Goal: Task Accomplishment & Management: Complete application form

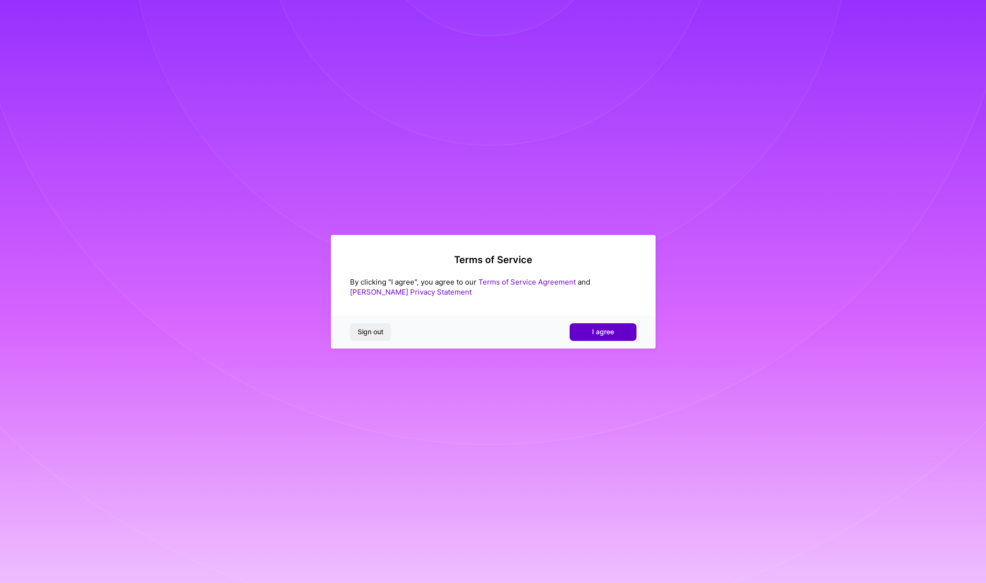
click at [601, 329] on span "I agree" at bounding box center [603, 332] width 22 height 10
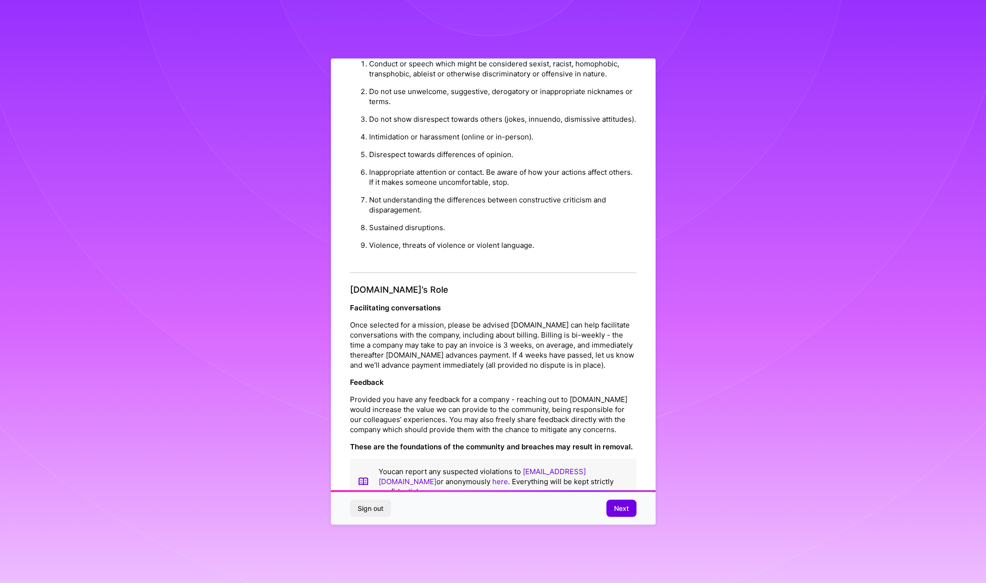
scroll to position [31, 0]
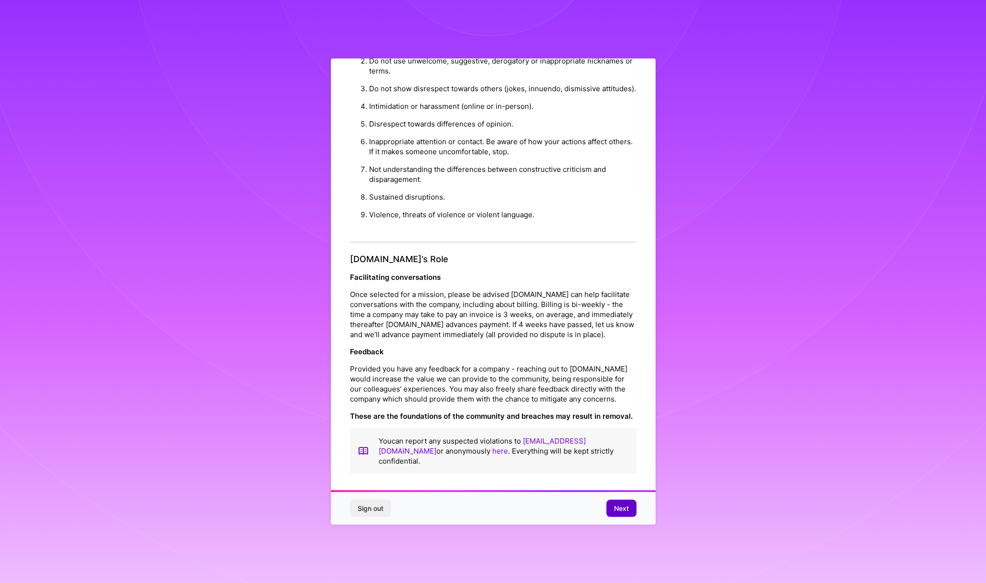
click at [615, 506] on span "Next" at bounding box center [621, 509] width 15 height 10
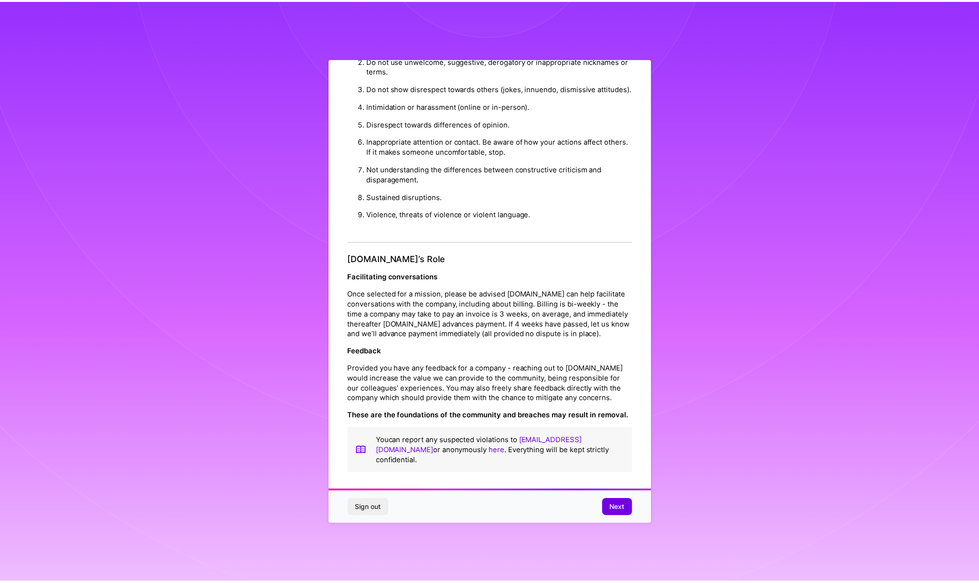
scroll to position [0, 0]
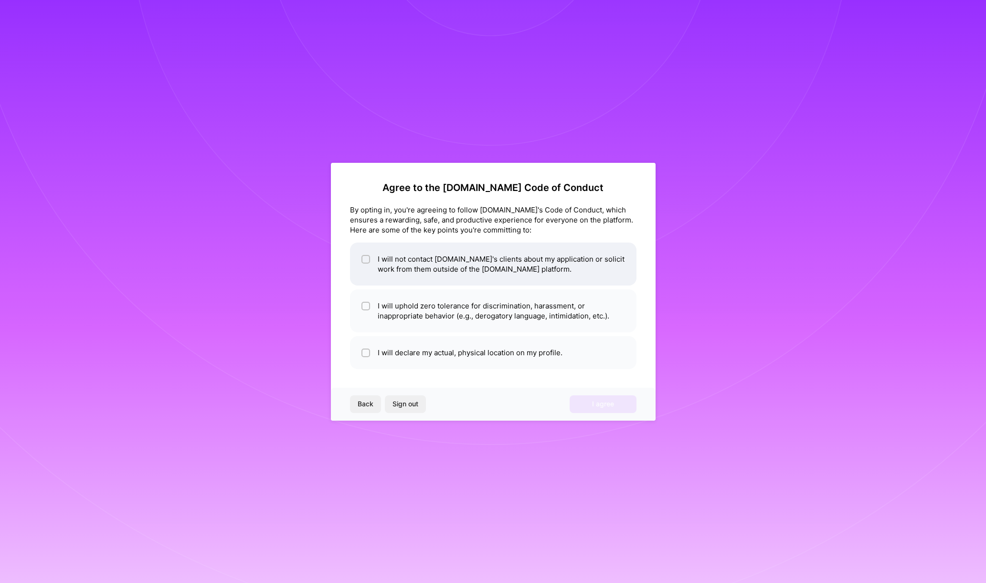
click at [366, 257] on input "checkbox" at bounding box center [366, 259] width 7 height 7
checkbox input "true"
click at [370, 302] on li "I will uphold zero tolerance for discrimination, harassment, or inappropriate b…" at bounding box center [493, 310] width 287 height 43
checkbox input "true"
click at [393, 355] on li "I will declare my actual, physical location on my profile." at bounding box center [493, 352] width 287 height 33
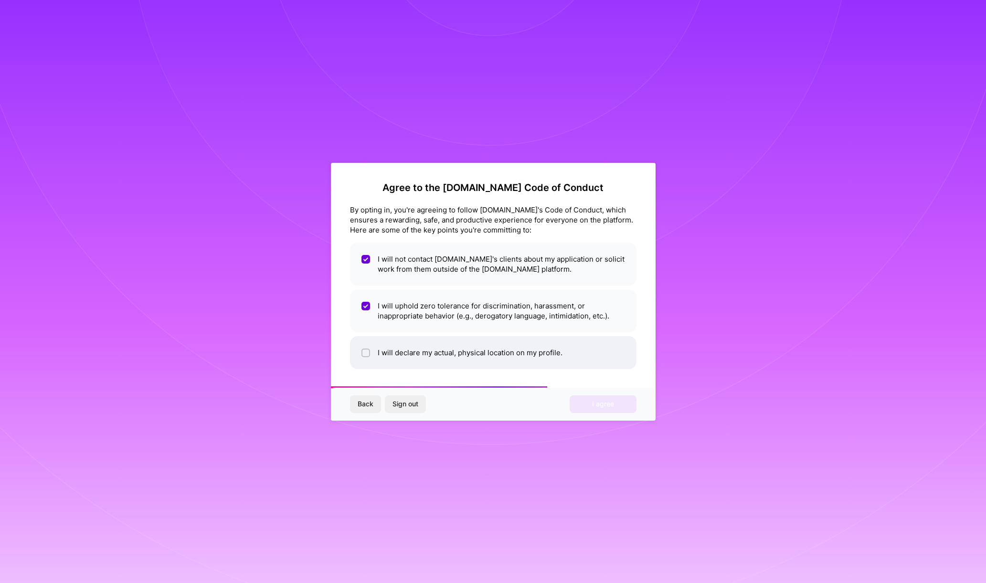
checkbox input "true"
click at [622, 406] on button "I agree" at bounding box center [603, 403] width 67 height 17
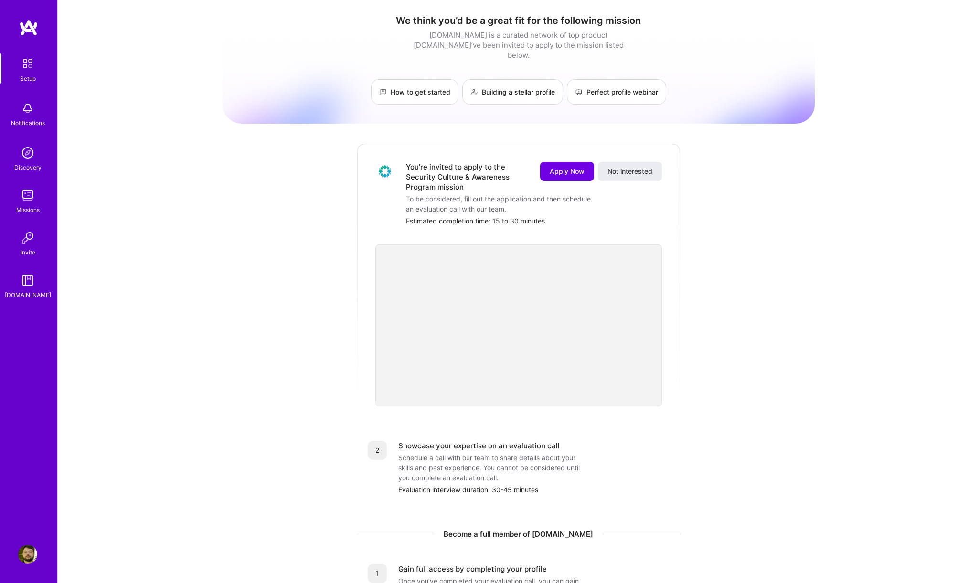
scroll to position [73, 0]
